Goal: Information Seeking & Learning: Learn about a topic

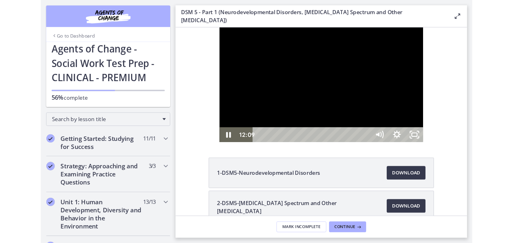
scroll to position [262, 0]
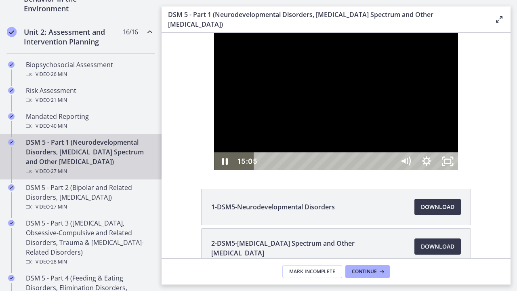
click at [458, 170] on div at bounding box center [336, 101] width 244 height 137
click at [213, 172] on icon "Play Video" at bounding box center [225, 161] width 25 height 21
click at [389, 170] on div "18:39" at bounding box center [326, 161] width 128 height 18
click at [389, 170] on div "18:09" at bounding box center [326, 161] width 128 height 18
click at [389, 170] on div "18:32" at bounding box center [326, 161] width 128 height 18
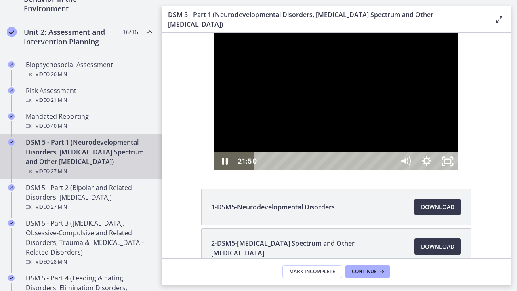
click at [389, 170] on div "22:17" at bounding box center [326, 161] width 128 height 18
click at [389, 170] on div "22:39" at bounding box center [326, 161] width 128 height 18
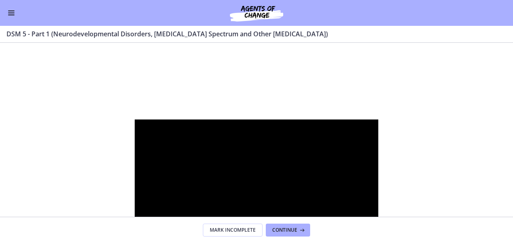
scroll to position [260, 0]
click at [12, 15] on button "Enable menu" at bounding box center [11, 13] width 10 height 10
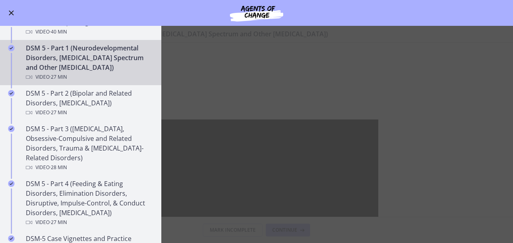
scroll to position [336, 0]
